Goal: Check status: Check status

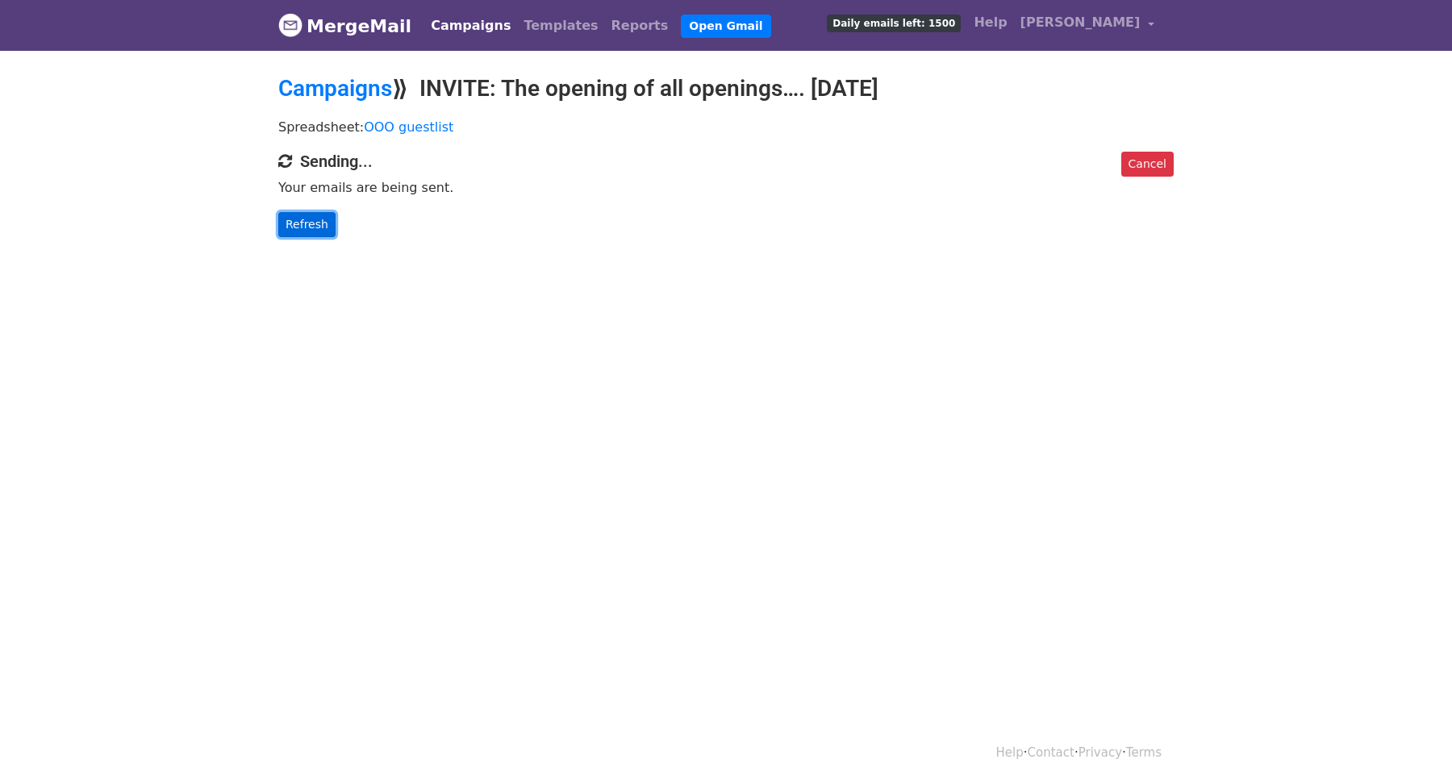
click at [305, 228] on link "Refresh" at bounding box center [306, 224] width 57 height 25
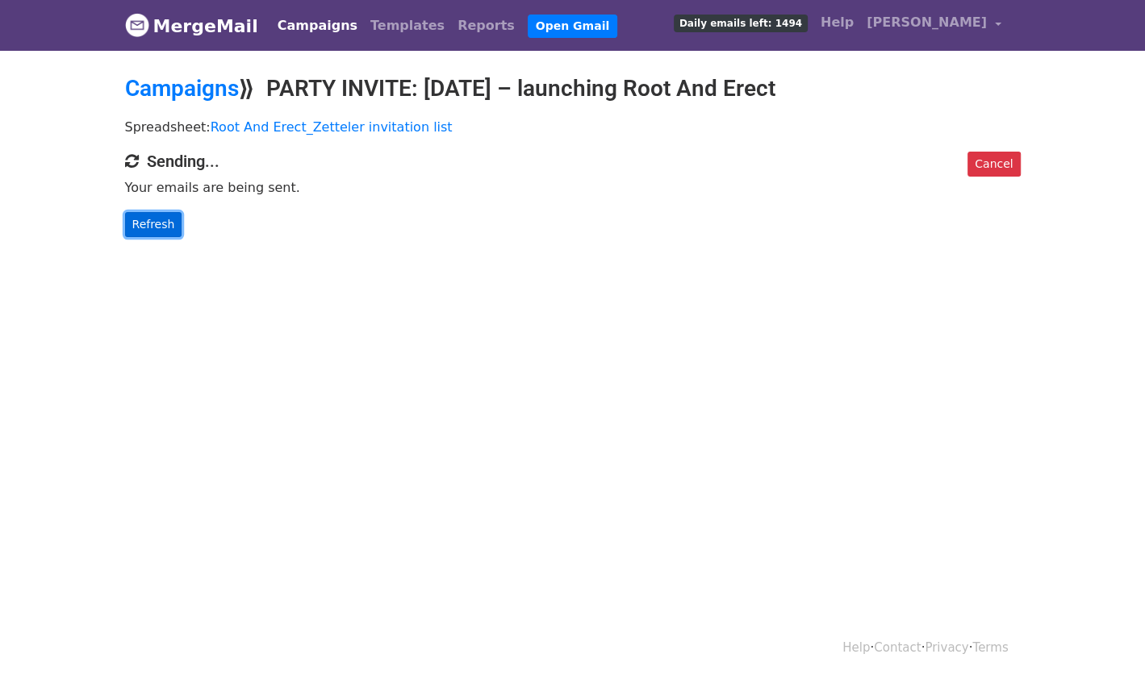
click at [143, 224] on link "Refresh" at bounding box center [153, 224] width 57 height 25
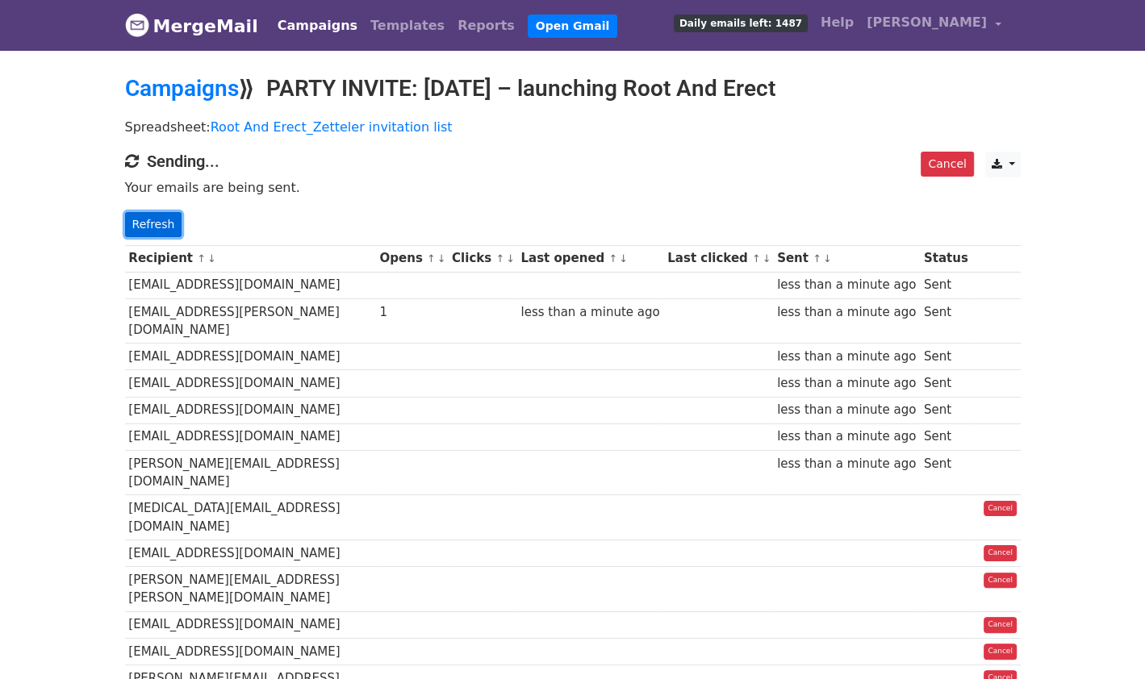
click at [152, 223] on link "Refresh" at bounding box center [153, 224] width 57 height 25
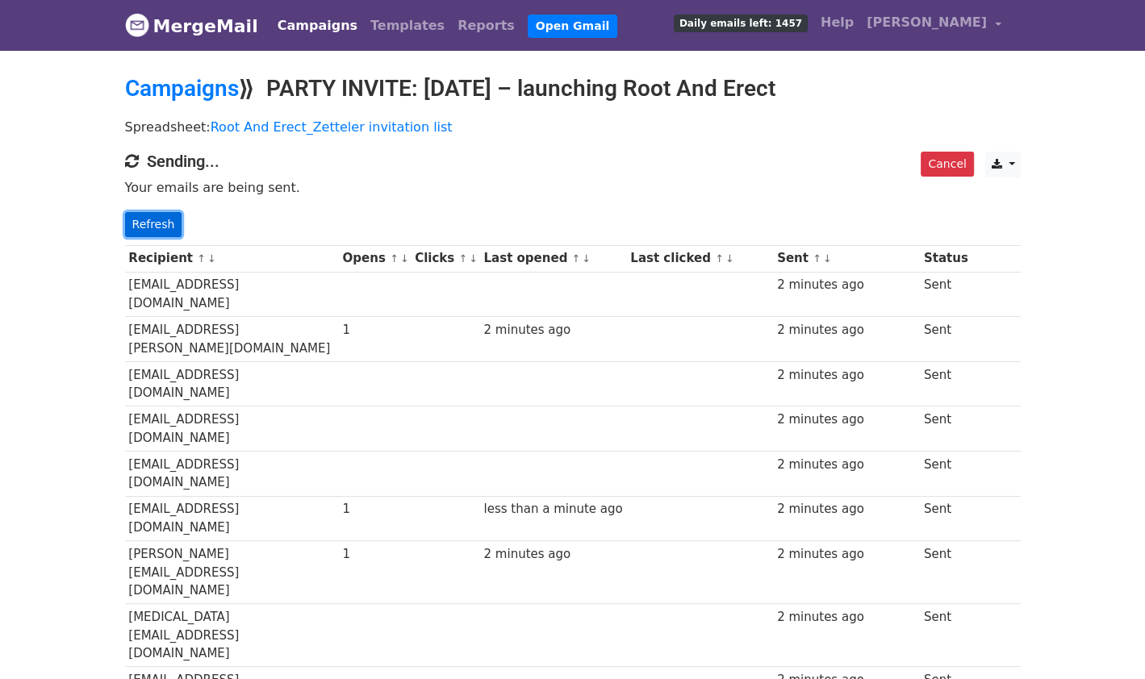
click at [155, 221] on link "Refresh" at bounding box center [153, 224] width 57 height 25
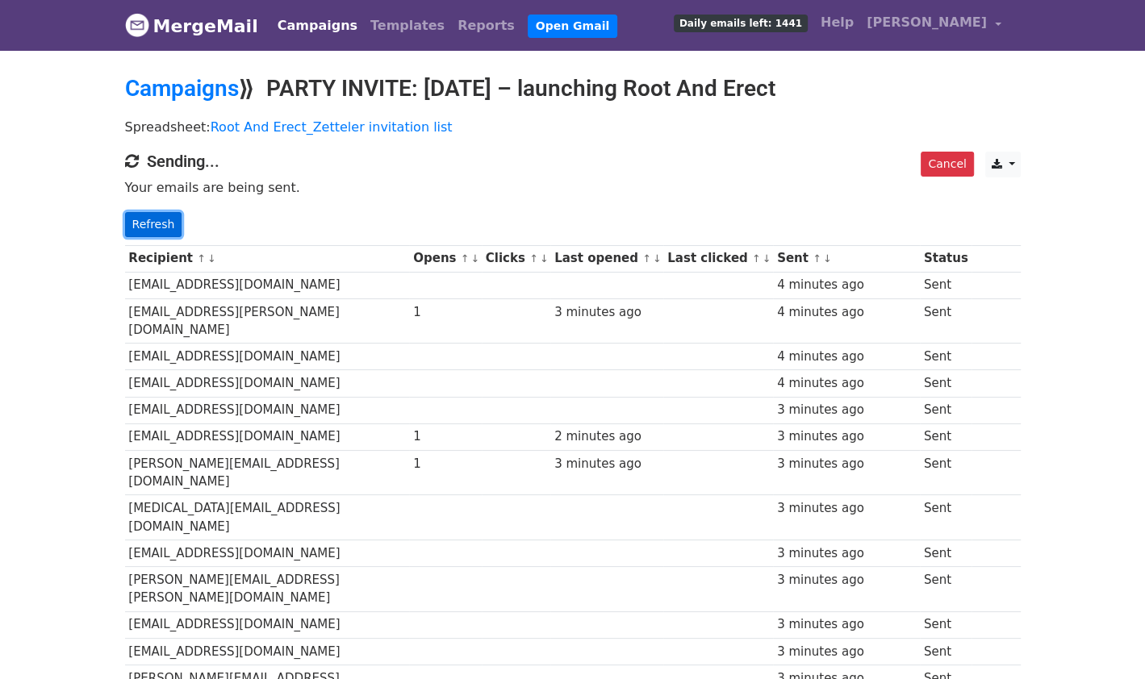
click at [158, 220] on link "Refresh" at bounding box center [153, 224] width 57 height 25
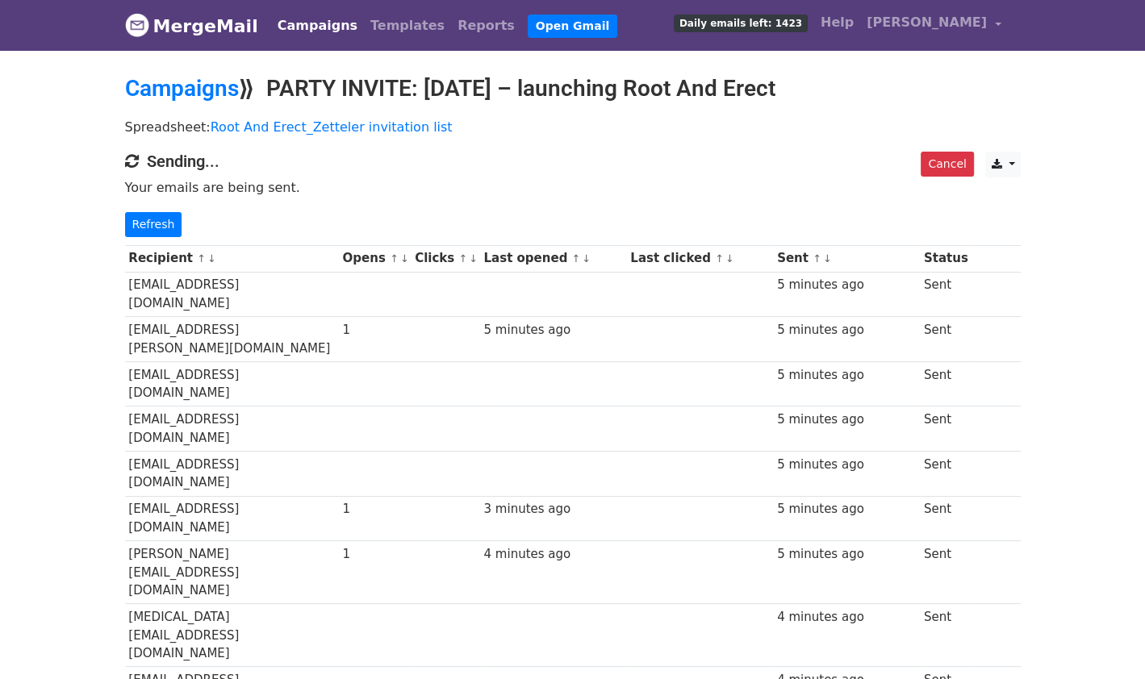
click at [409, 257] on link "↓" at bounding box center [404, 258] width 9 height 12
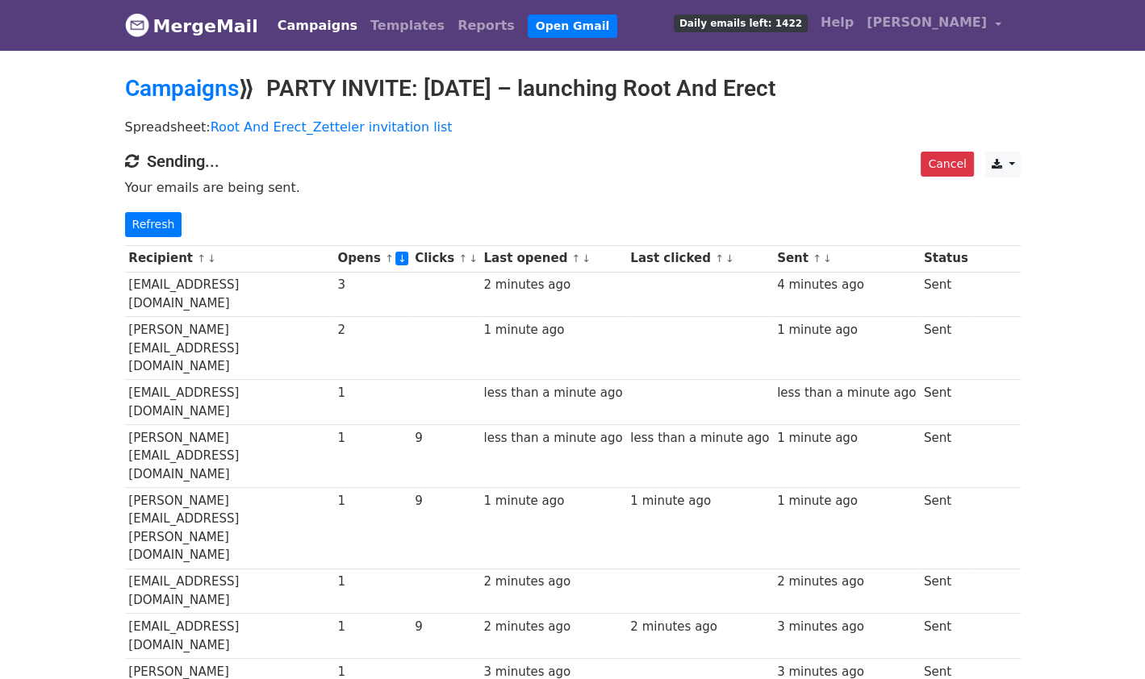
click at [478, 257] on link "↓" at bounding box center [473, 258] width 9 height 12
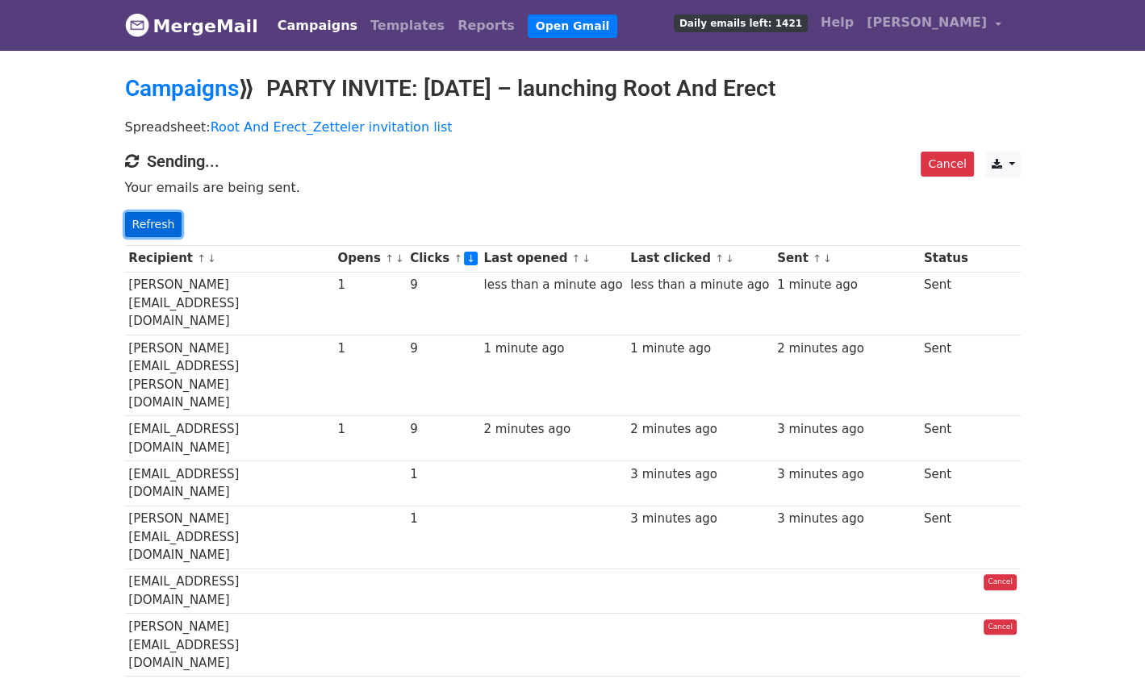
click at [146, 227] on link "Refresh" at bounding box center [153, 224] width 57 height 25
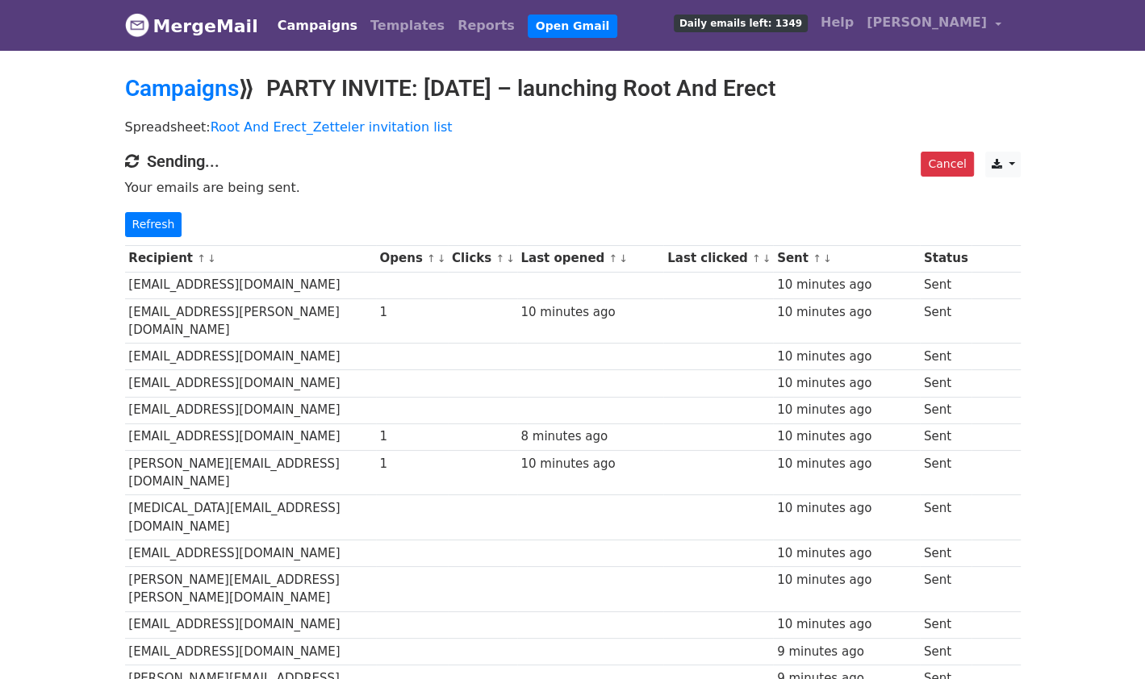
click at [515, 259] on link "↓" at bounding box center [510, 258] width 9 height 12
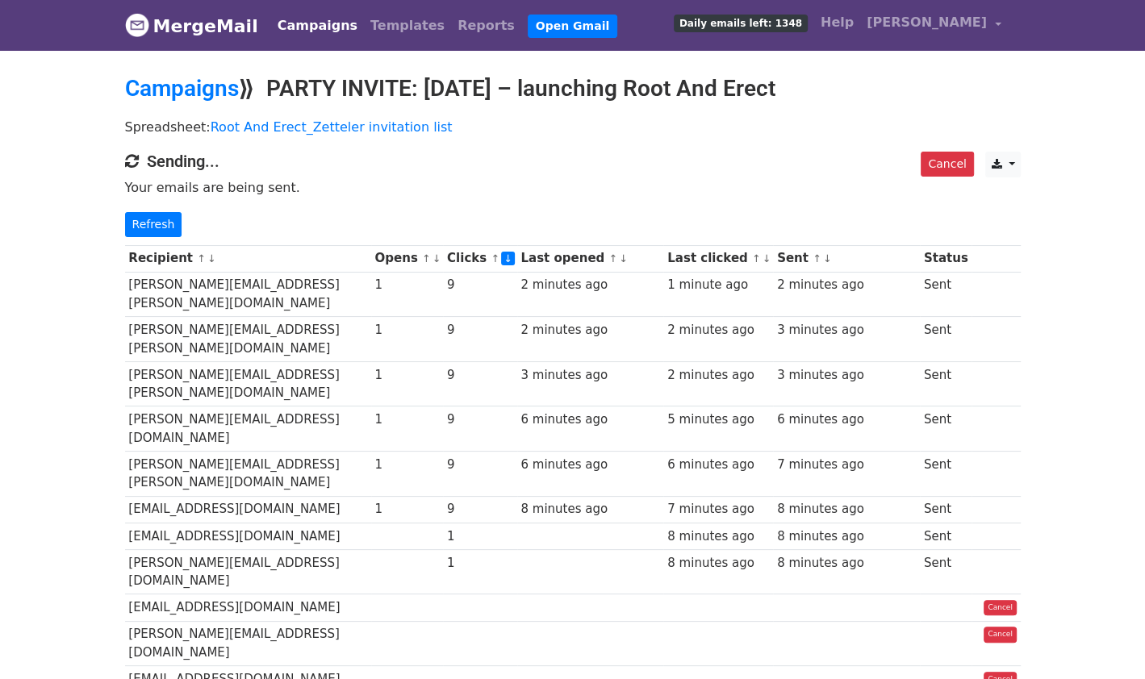
click at [441, 256] on link "↓" at bounding box center [436, 258] width 9 height 12
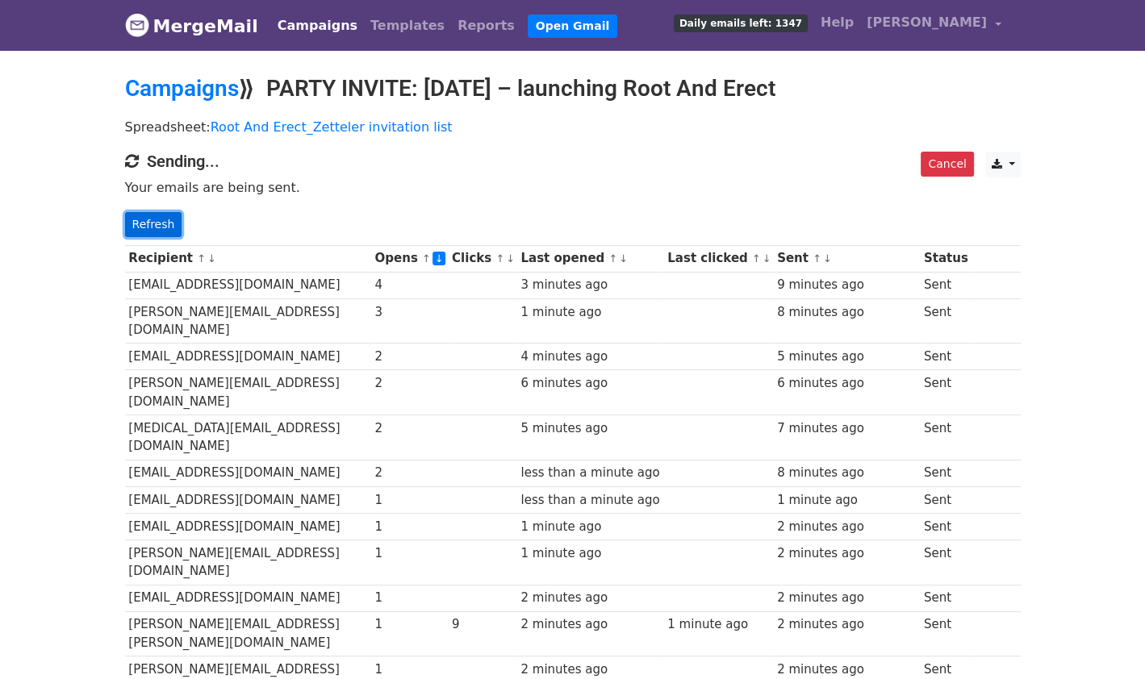
click at [151, 222] on link "Refresh" at bounding box center [153, 224] width 57 height 25
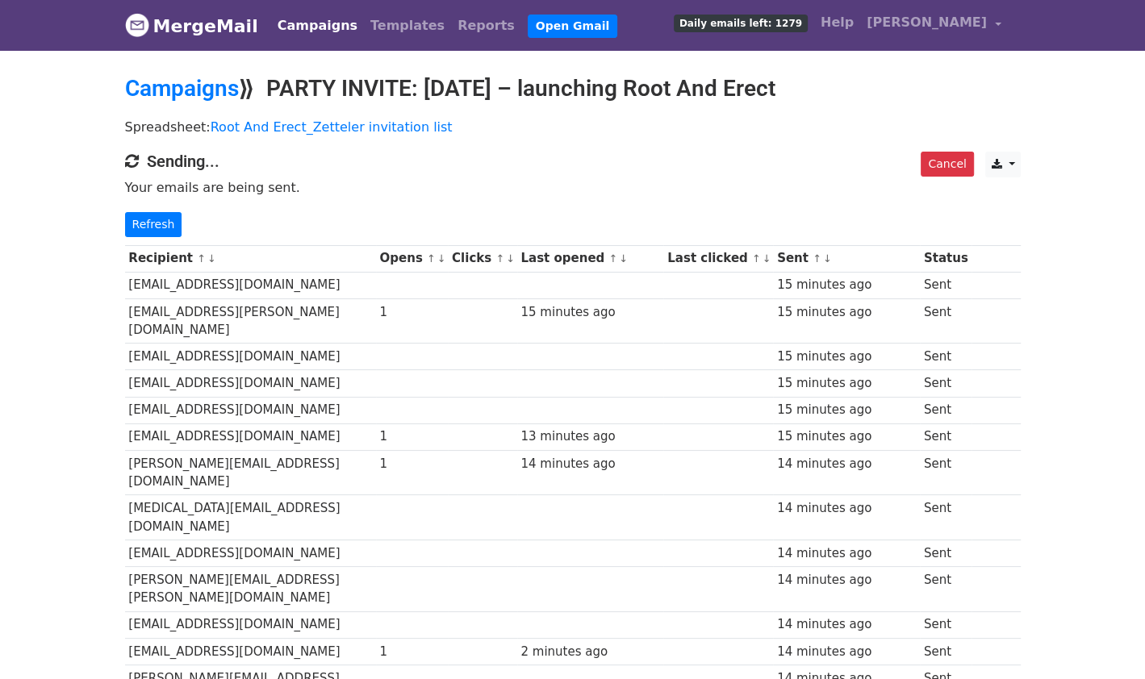
click at [515, 258] on link "↓" at bounding box center [510, 258] width 9 height 12
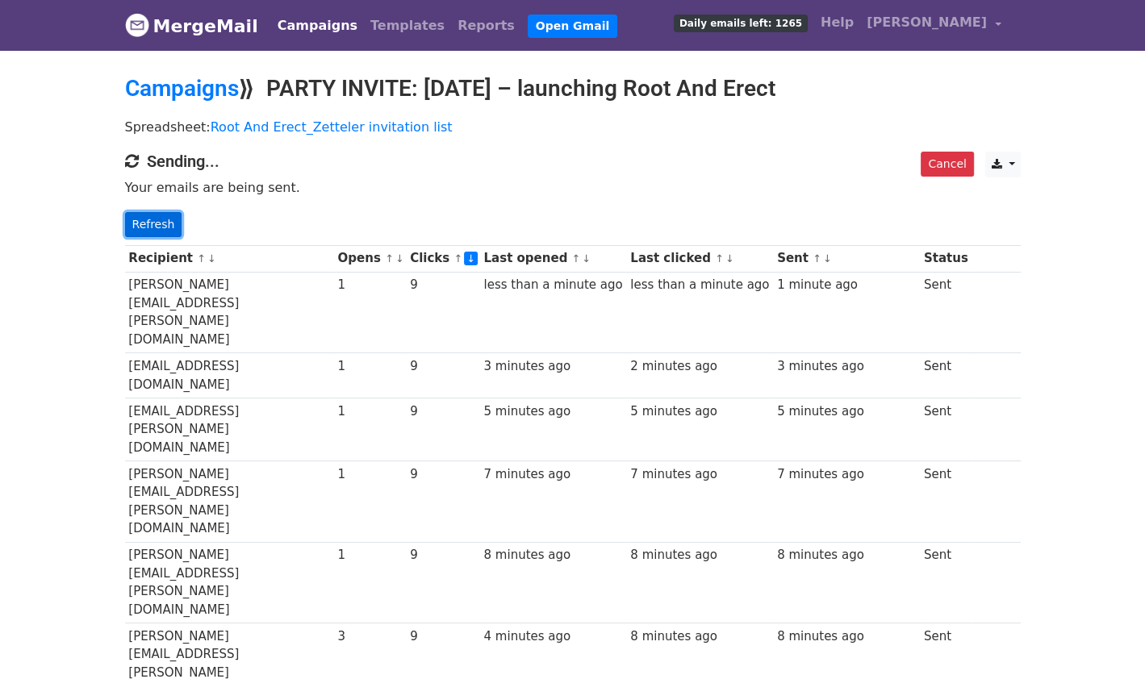
click at [149, 222] on link "Refresh" at bounding box center [153, 224] width 57 height 25
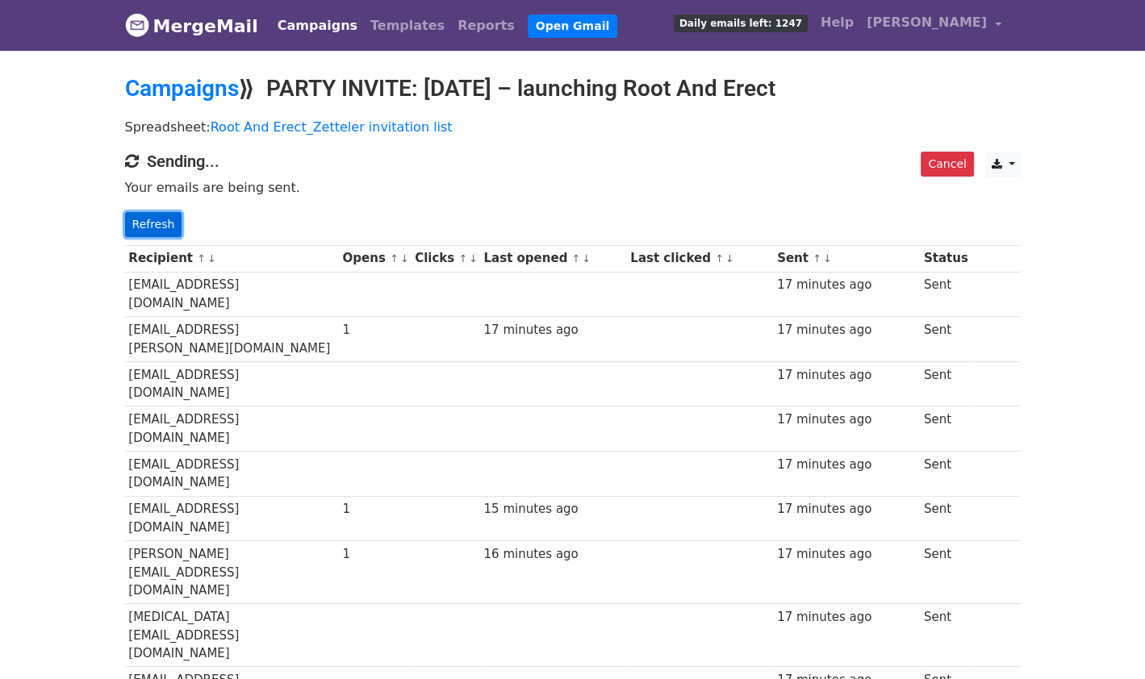
click at [154, 221] on link "Refresh" at bounding box center [153, 224] width 57 height 25
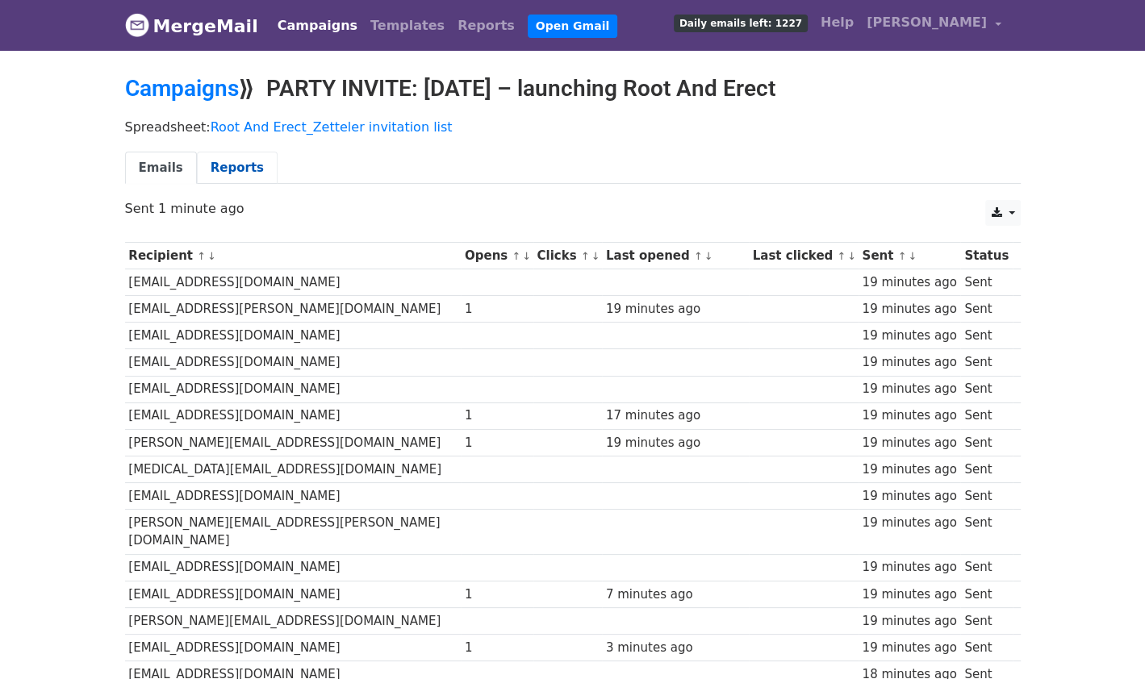
click at [231, 163] on link "Reports" at bounding box center [237, 168] width 81 height 33
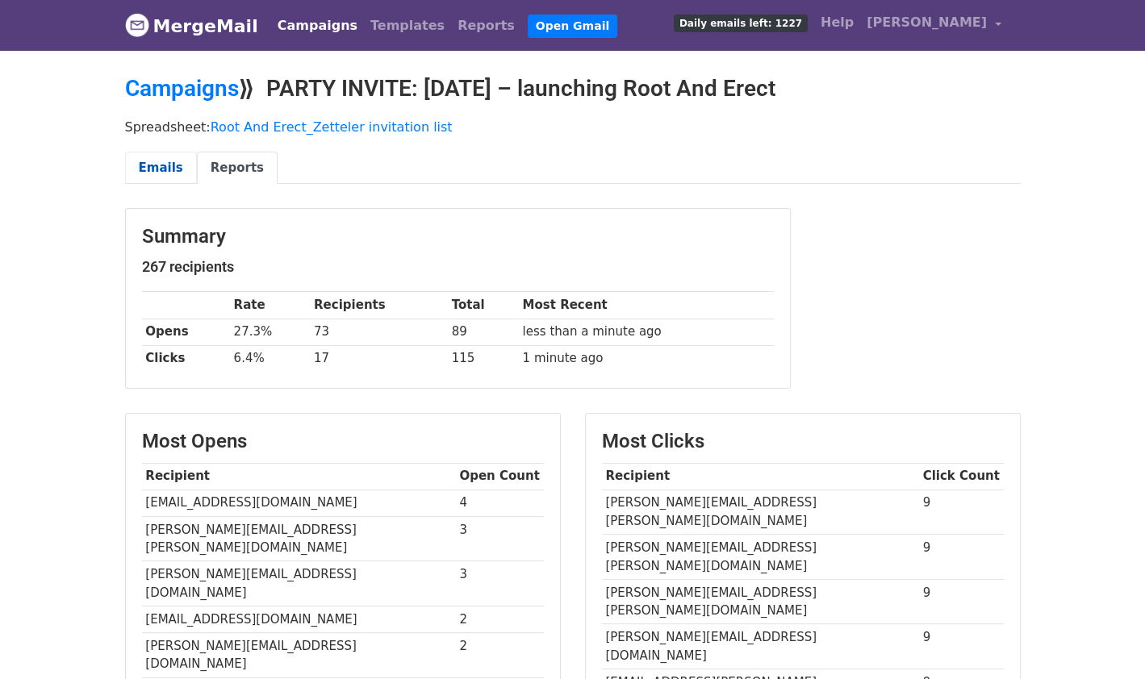
click at [151, 169] on link "Emails" at bounding box center [161, 168] width 72 height 33
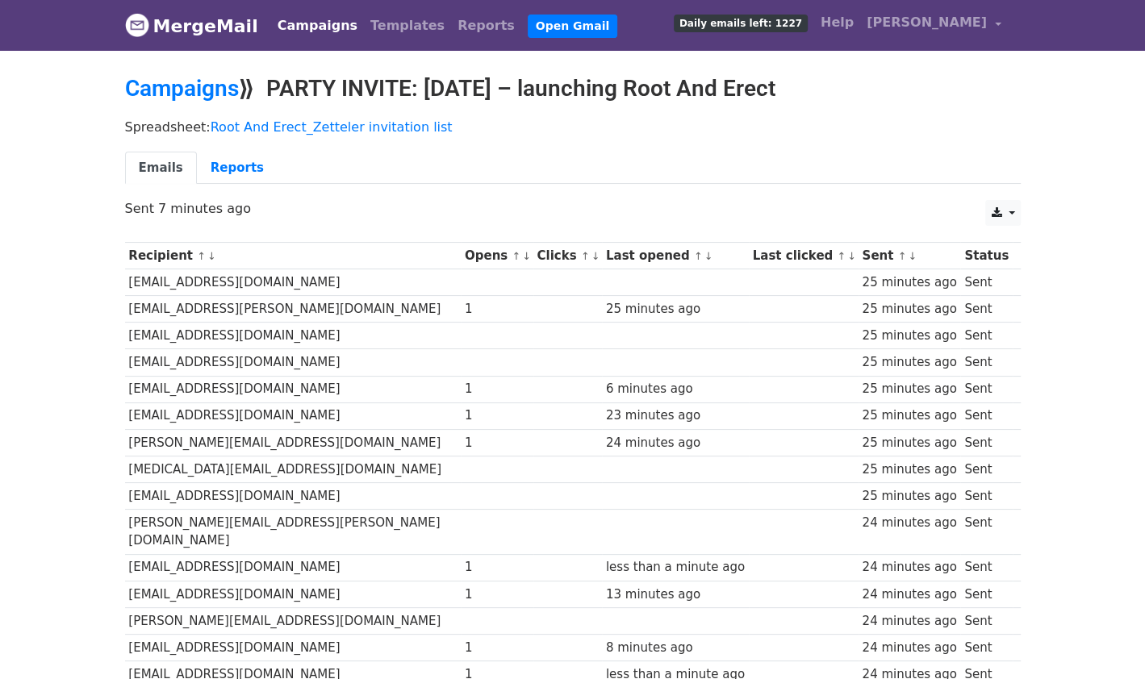
click at [591, 254] on link "↓" at bounding box center [595, 256] width 9 height 12
